Goal: Information Seeking & Learning: Learn about a topic

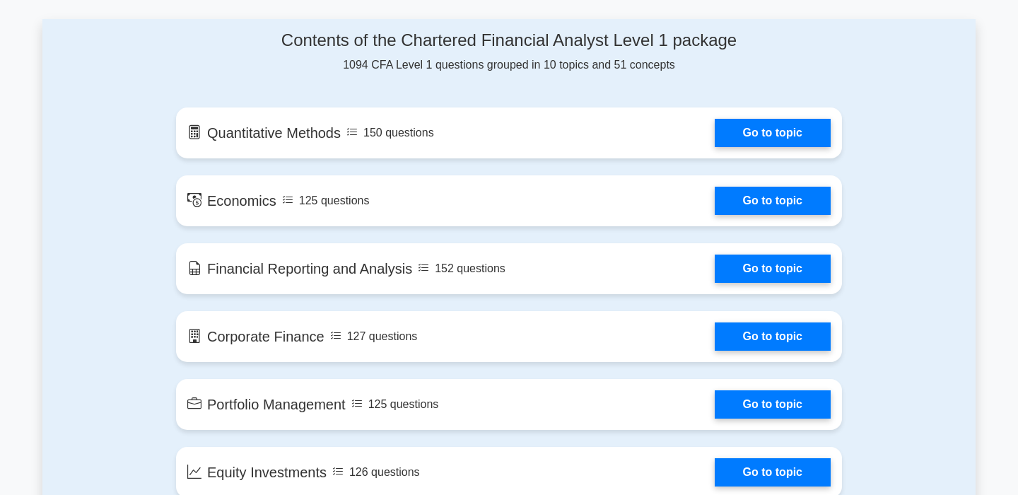
scroll to position [730, 0]
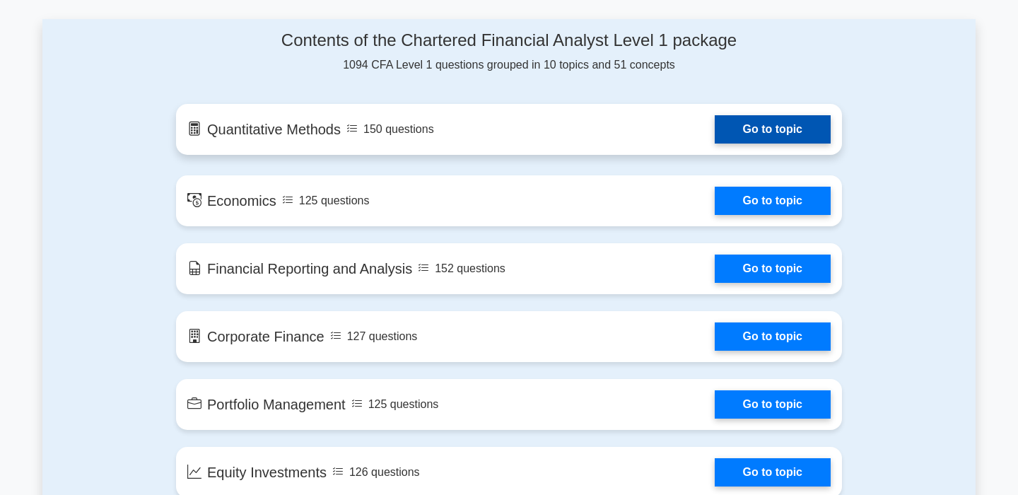
click at [737, 122] on link "Go to topic" at bounding box center [773, 129] width 116 height 28
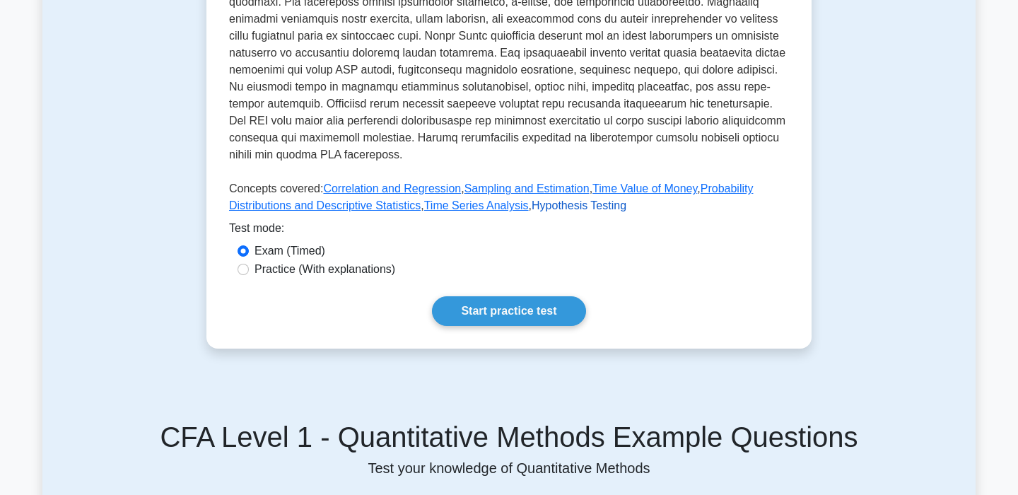
scroll to position [507, 0]
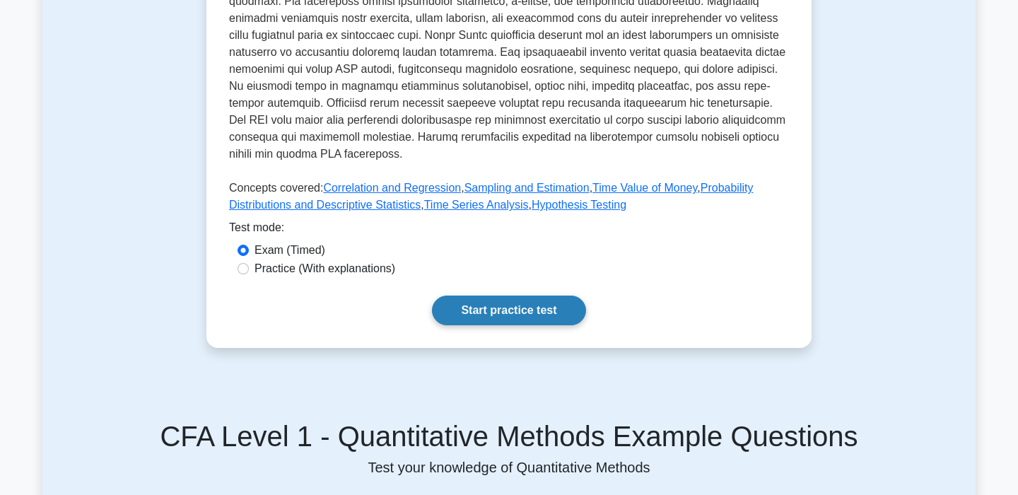
click at [527, 312] on link "Start practice test" at bounding box center [508, 310] width 153 height 30
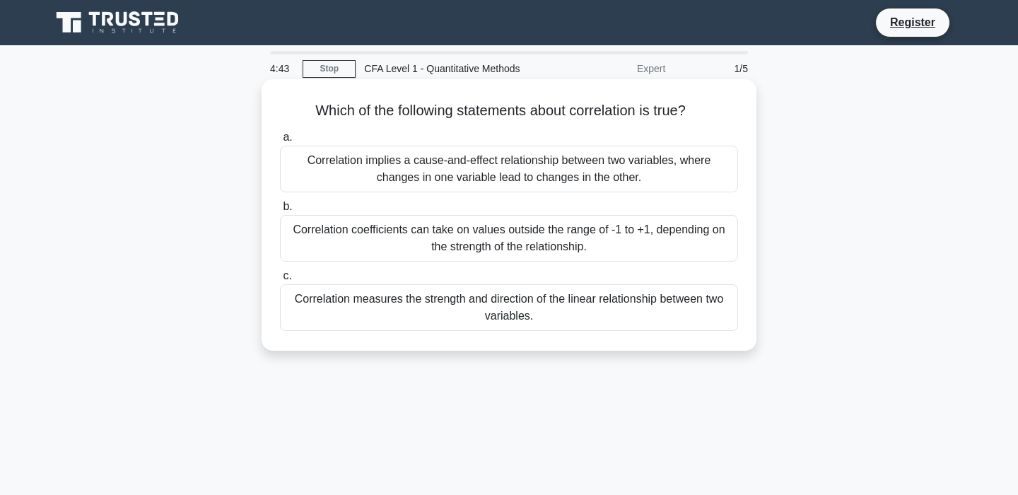
click at [499, 237] on div "Correlation coefficients can take on values outside the range of -1 to +1, depe…" at bounding box center [509, 238] width 458 height 47
click at [280, 211] on input "b. Correlation coefficients can take on values outside the range of -1 to +1, d…" at bounding box center [280, 206] width 0 height 9
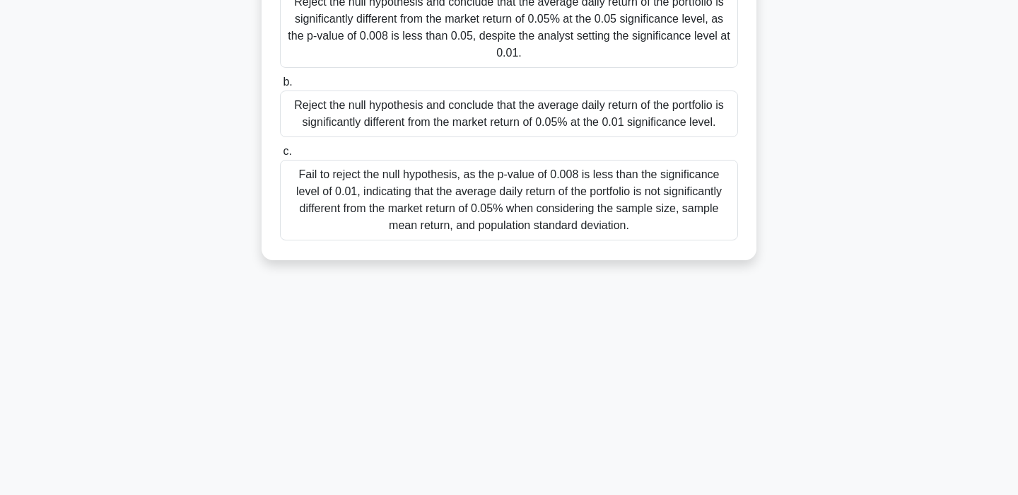
scroll to position [260, 0]
click at [406, 214] on div "Fail to reject the null hypothesis, as the p-value of 0.008 is less than the si…" at bounding box center [509, 200] width 458 height 81
click at [280, 156] on input "c. Fail to reject the null hypothesis, as the p-value of 0.008 is less than the…" at bounding box center [280, 151] width 0 height 9
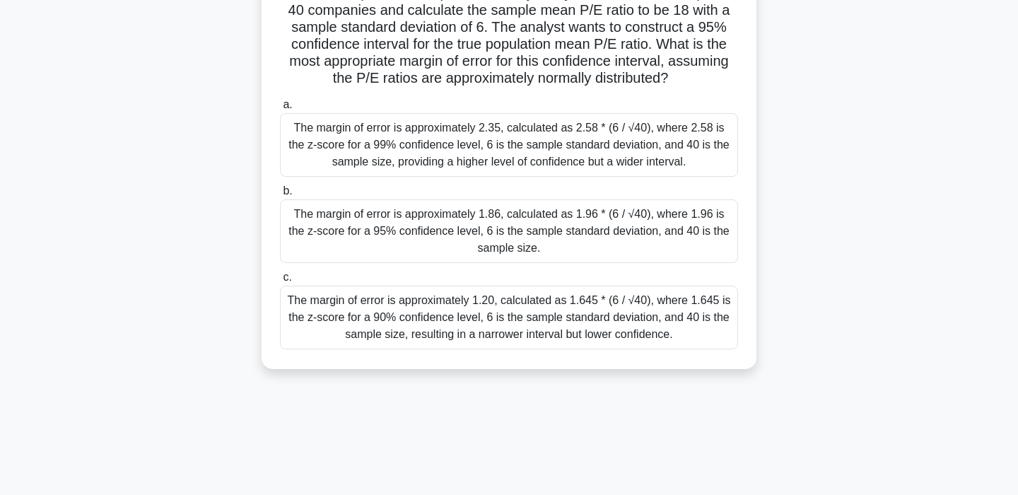
scroll to position [141, 0]
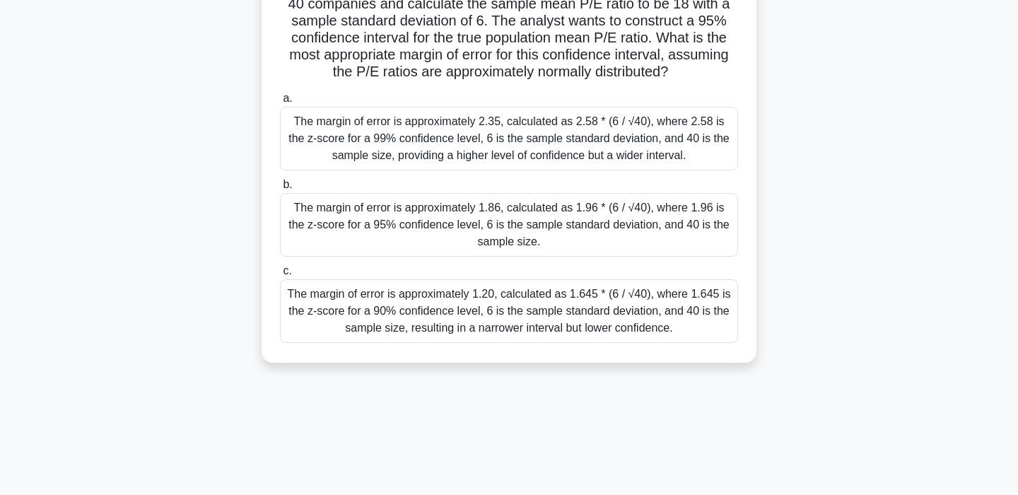
click at [409, 217] on div "The margin of error is approximately 1.86, calculated as 1.96 * (6 / √40), wher…" at bounding box center [509, 225] width 458 height 64
click at [280, 189] on input "b. The margin of error is approximately 1.86, calculated as 1.96 * (6 / √40), w…" at bounding box center [280, 184] width 0 height 9
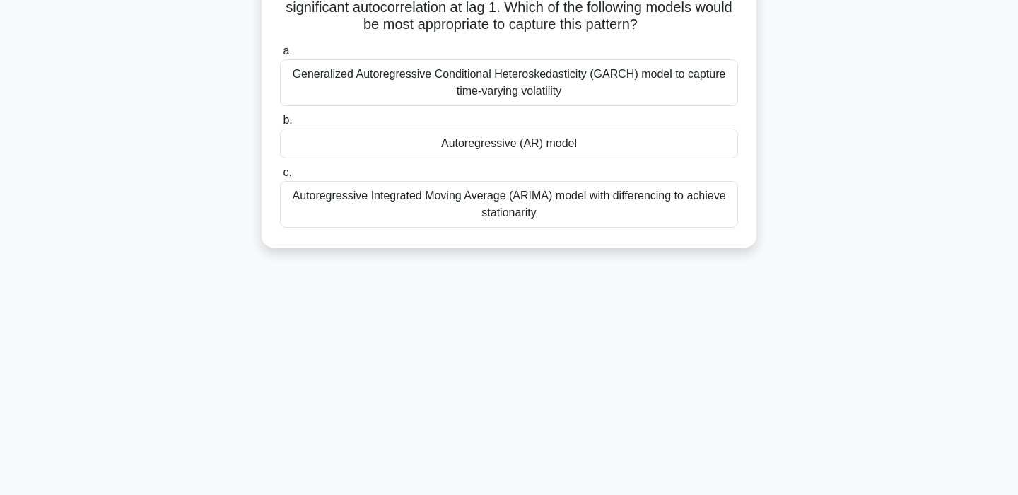
scroll to position [0, 0]
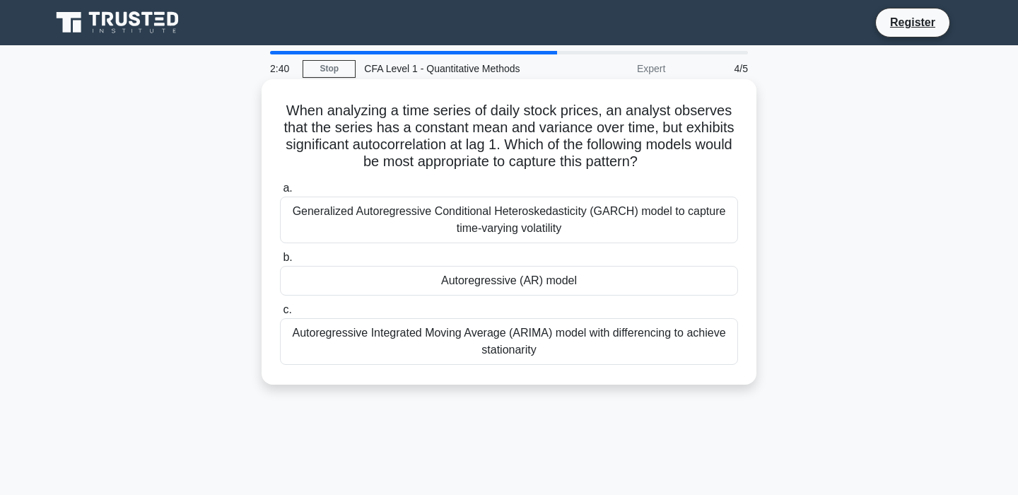
click at [417, 288] on div "Autoregressive (AR) model" at bounding box center [509, 281] width 458 height 30
click at [280, 262] on input "b. Autoregressive (AR) model" at bounding box center [280, 257] width 0 height 9
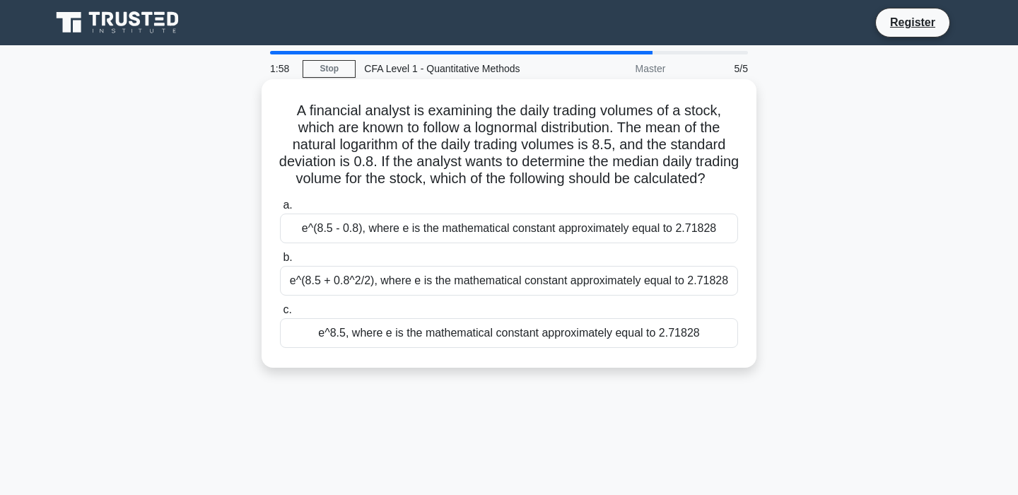
click at [419, 294] on div "e^(8.5 + 0.8^2/2), where e is the mathematical constant approximately equal to …" at bounding box center [509, 281] width 458 height 30
click at [280, 262] on input "b. e^(8.5 + 0.8^2/2), where e is the mathematical constant approximately equal …" at bounding box center [280, 257] width 0 height 9
